Goal: Check status: Check status

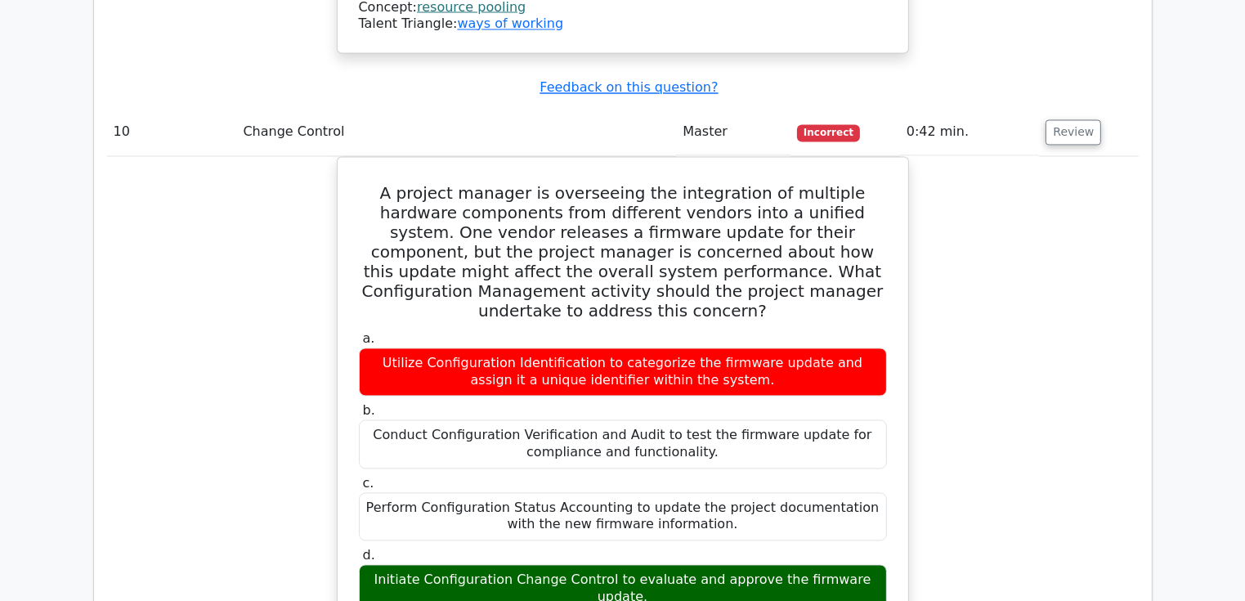
scroll to position [9382, 0]
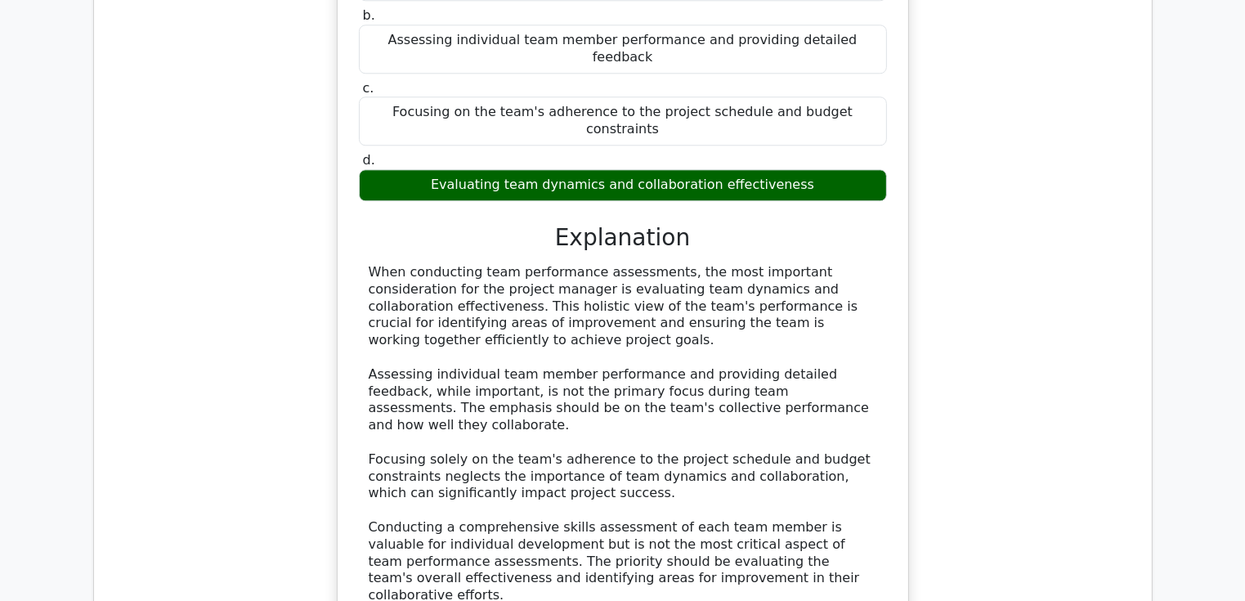
scroll to position [10527, 0]
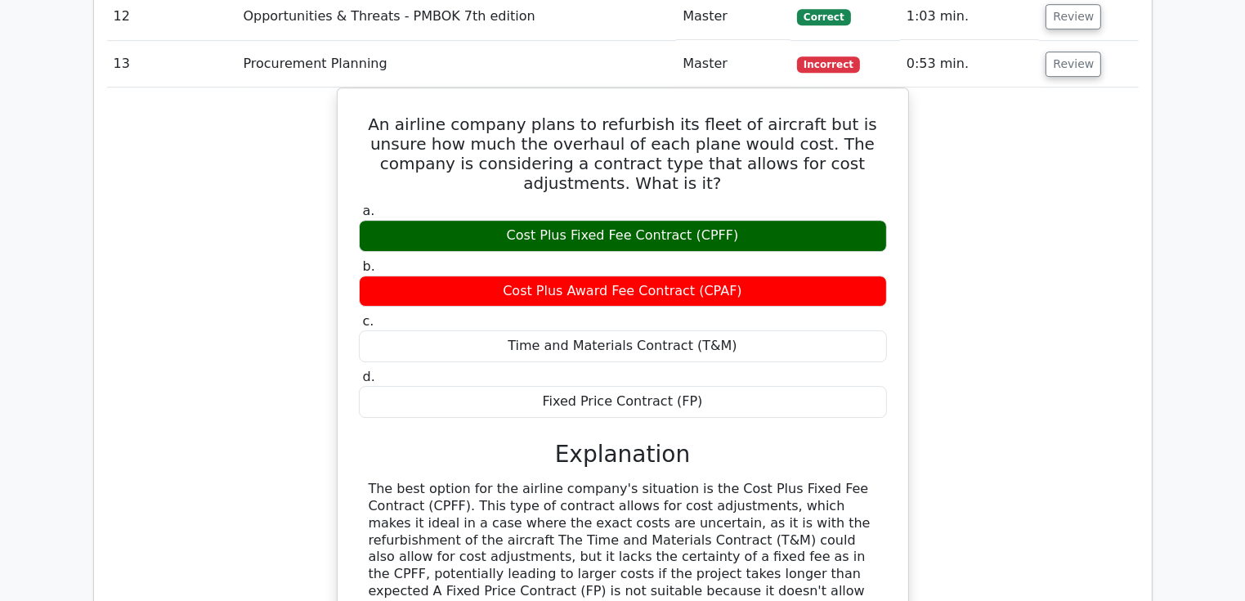
scroll to position [11279, 0]
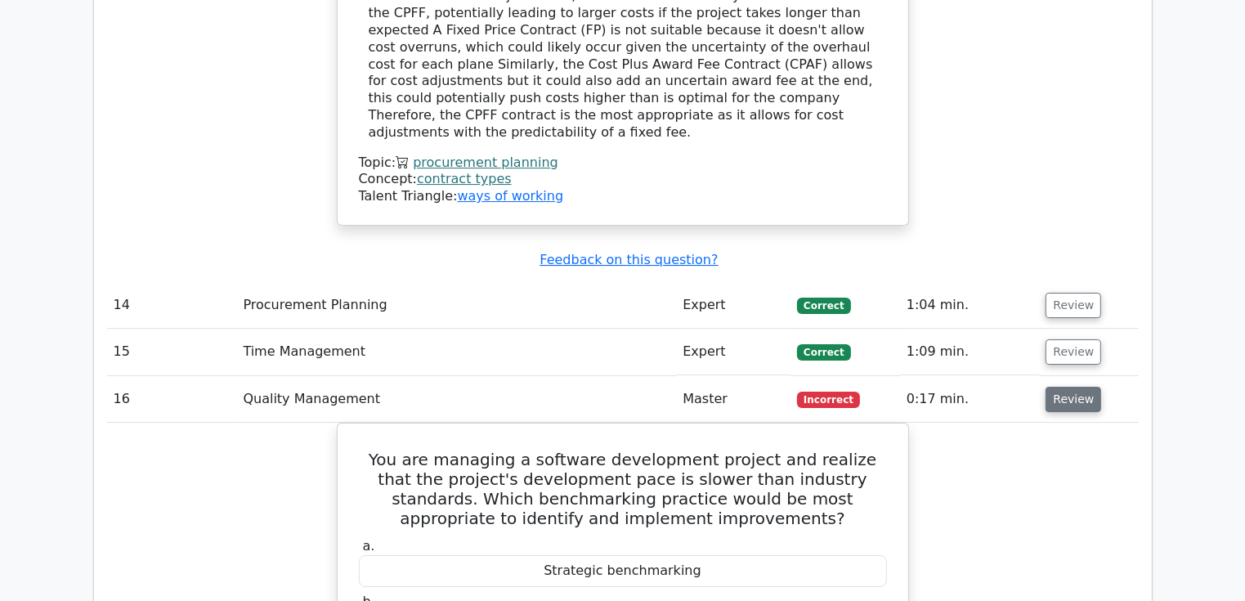
scroll to position [11868, 0]
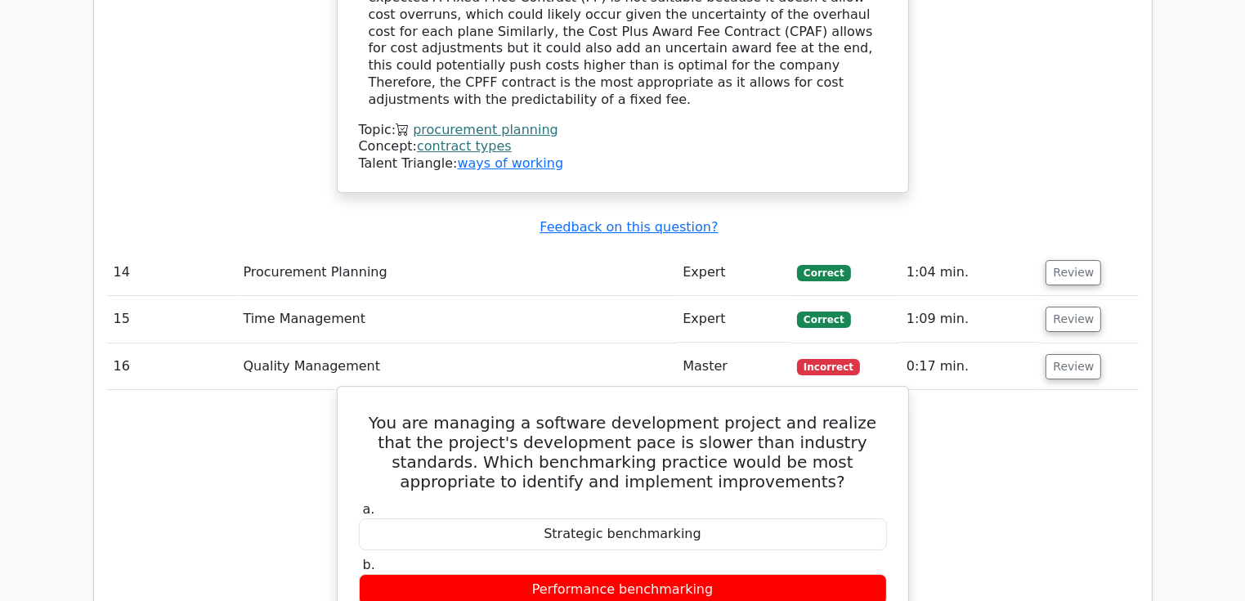
drag, startPoint x: 647, startPoint y: 180, endPoint x: 599, endPoint y: 195, distance: 50.4
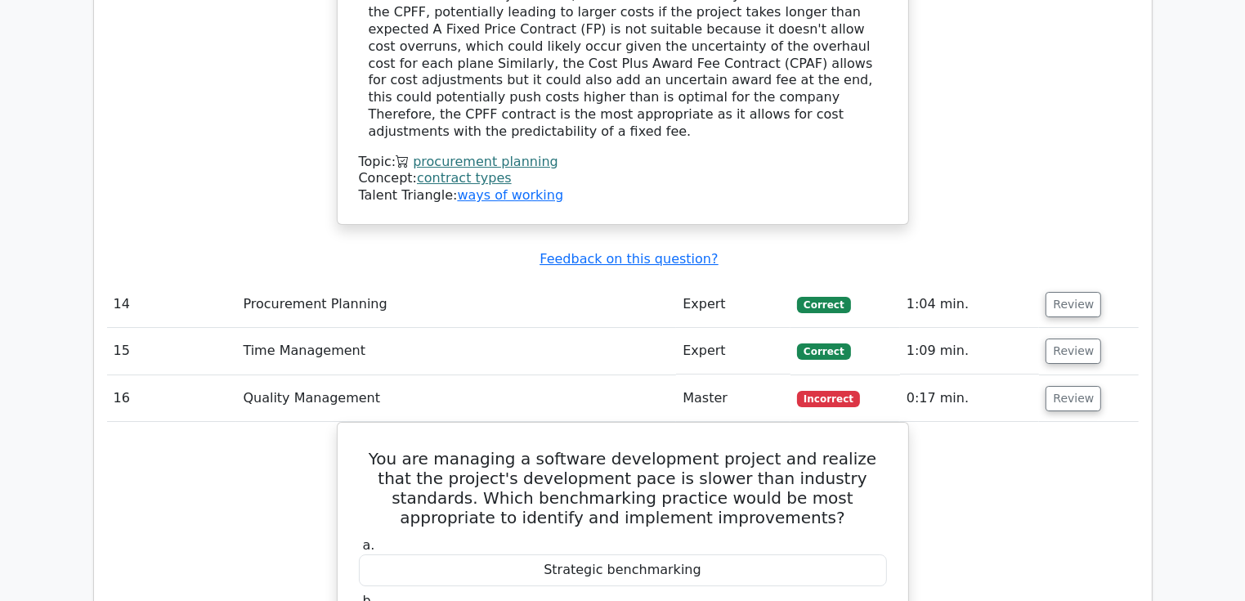
scroll to position [0, 10]
